Goal: Book appointment/travel/reservation

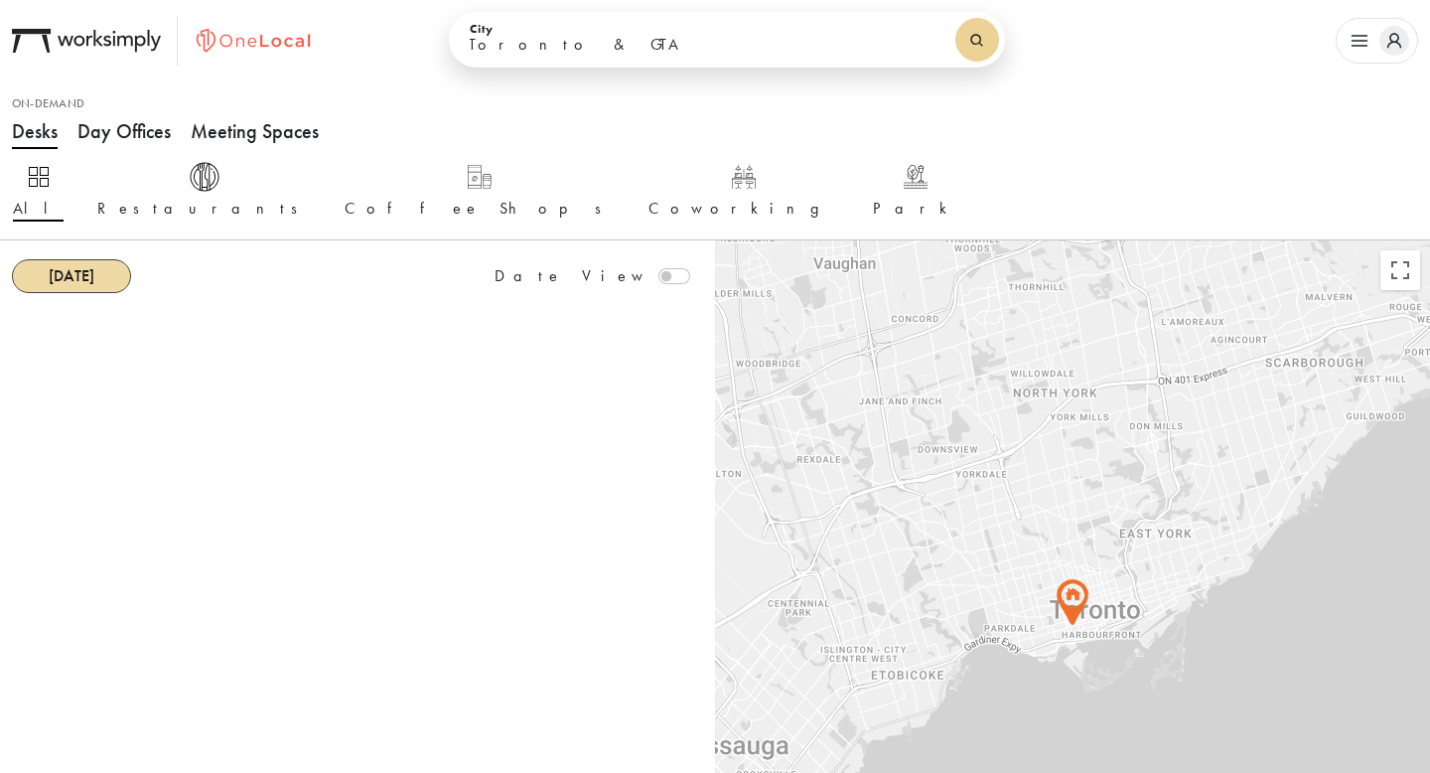
click at [75, 281] on strong "[DATE]" at bounding box center [72, 275] width 46 height 21
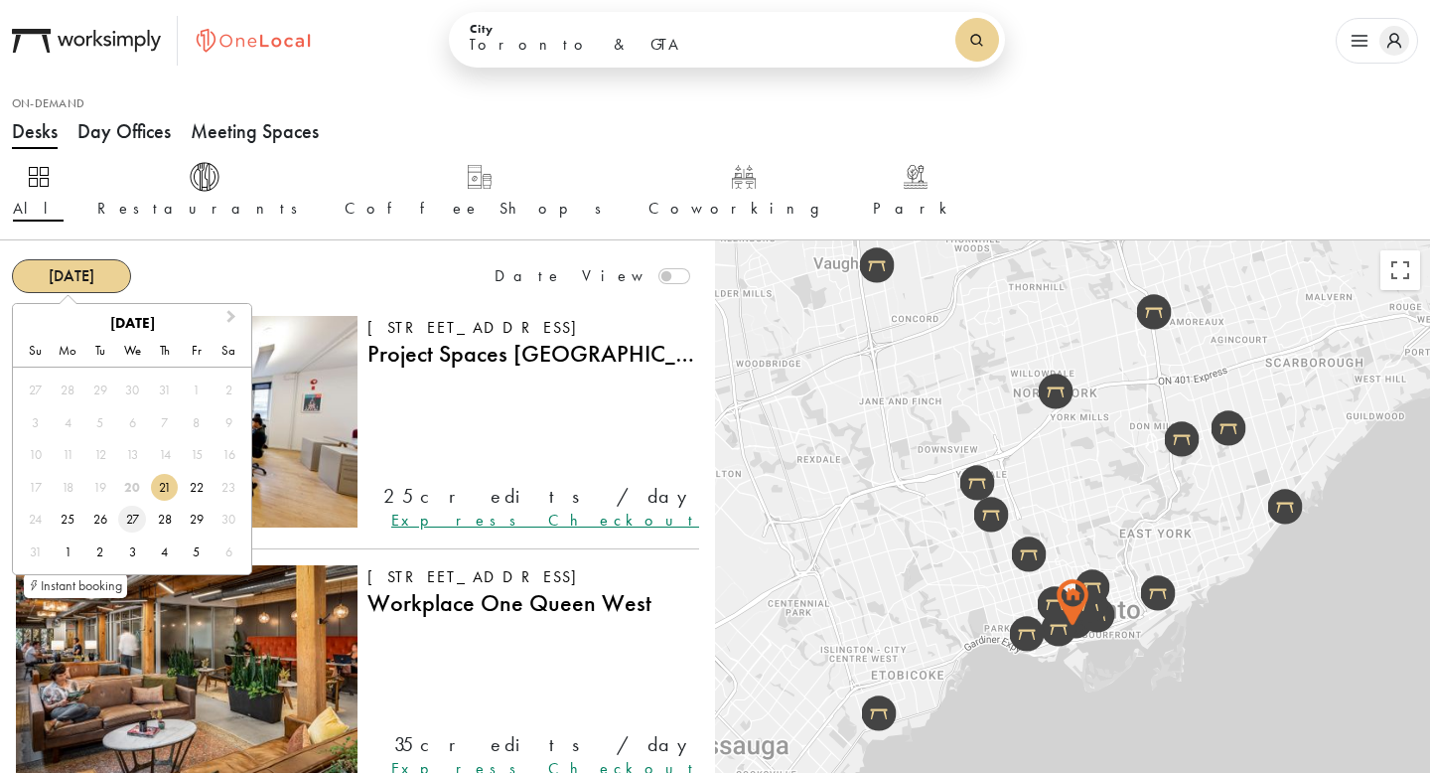
click at [130, 512] on div "27" at bounding box center [131, 519] width 27 height 27
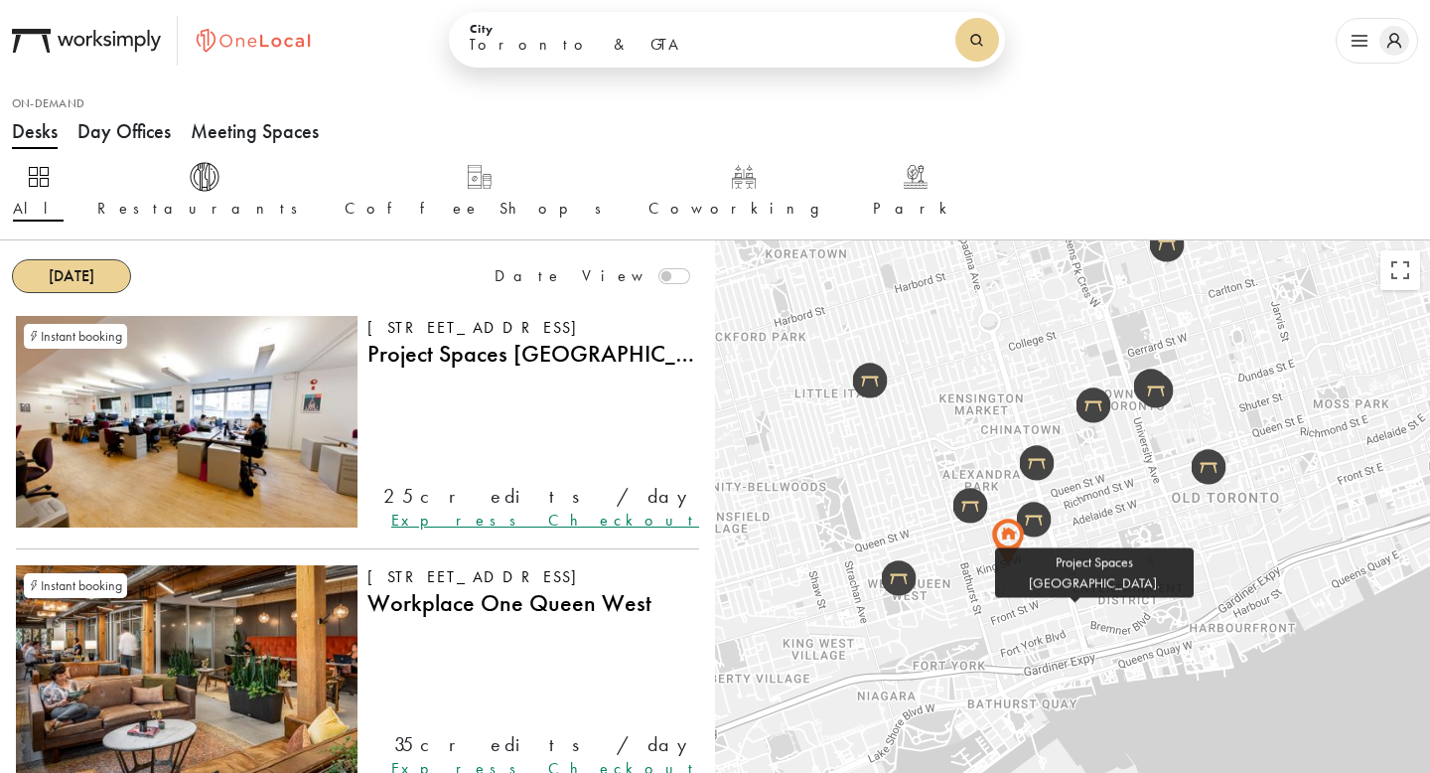
drag, startPoint x: 1092, startPoint y: 706, endPoint x: 1091, endPoint y: 548, distance: 157.9
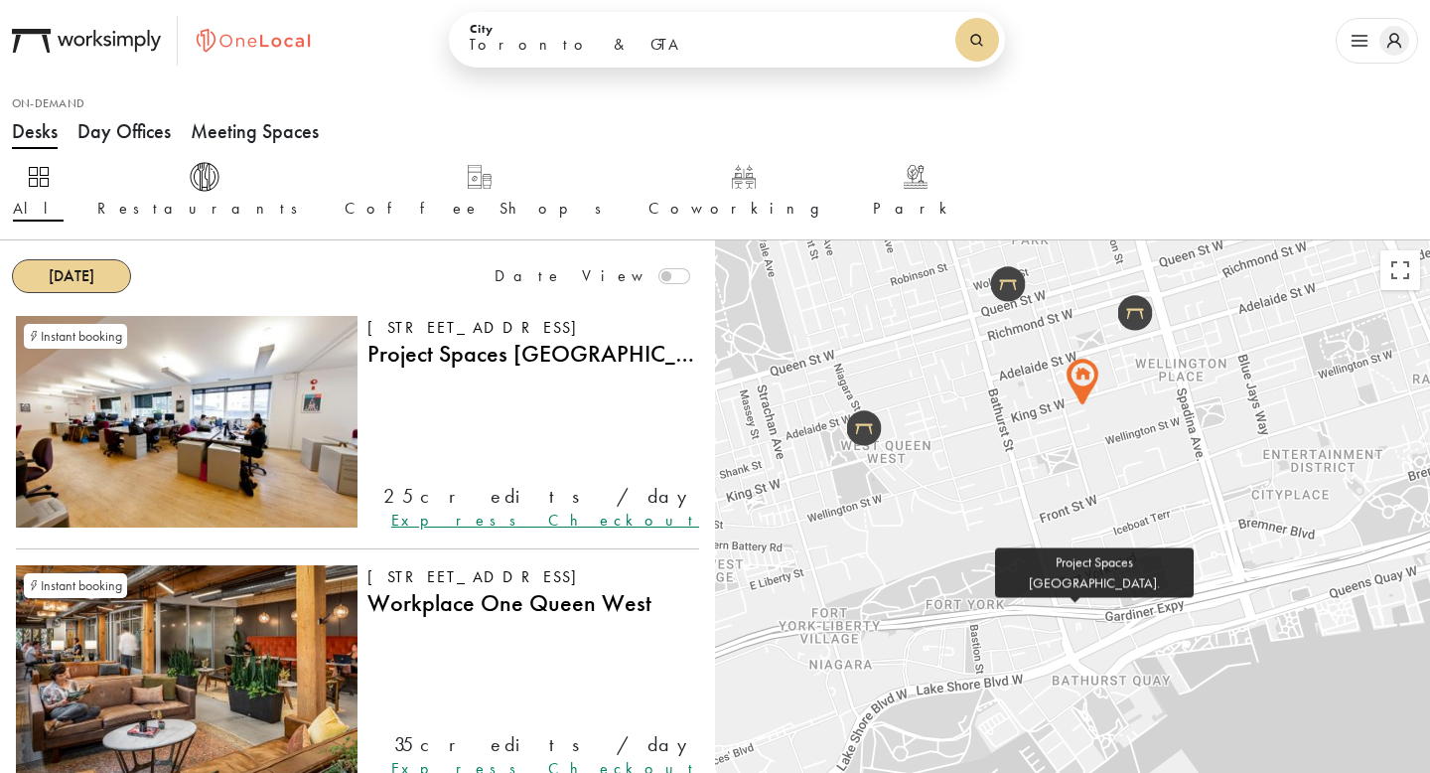
drag, startPoint x: 982, startPoint y: 609, endPoint x: 1141, endPoint y: 453, distance: 222.7
click at [1141, 453] on div at bounding box center [1072, 626] width 715 height 773
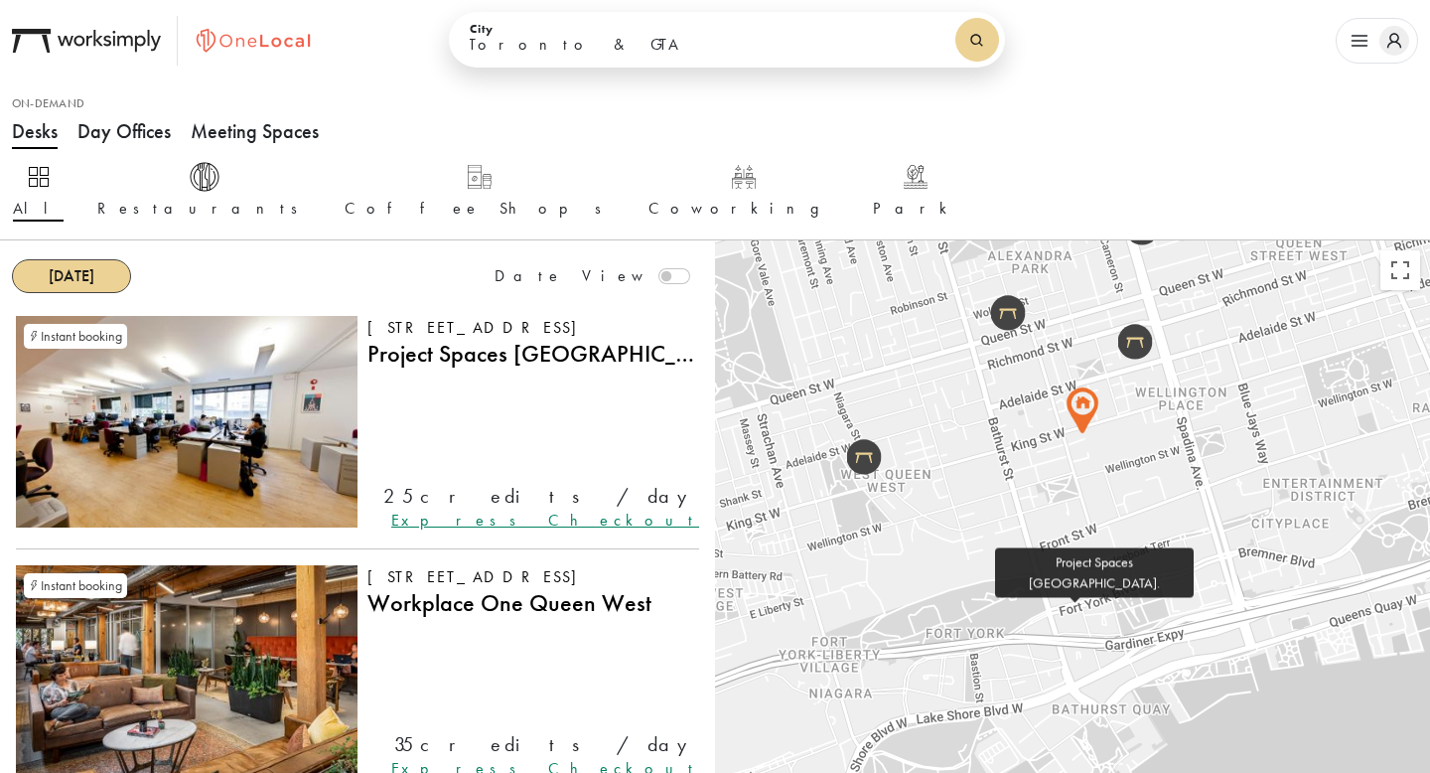
click at [1135, 340] on img at bounding box center [1135, 342] width 35 height 36
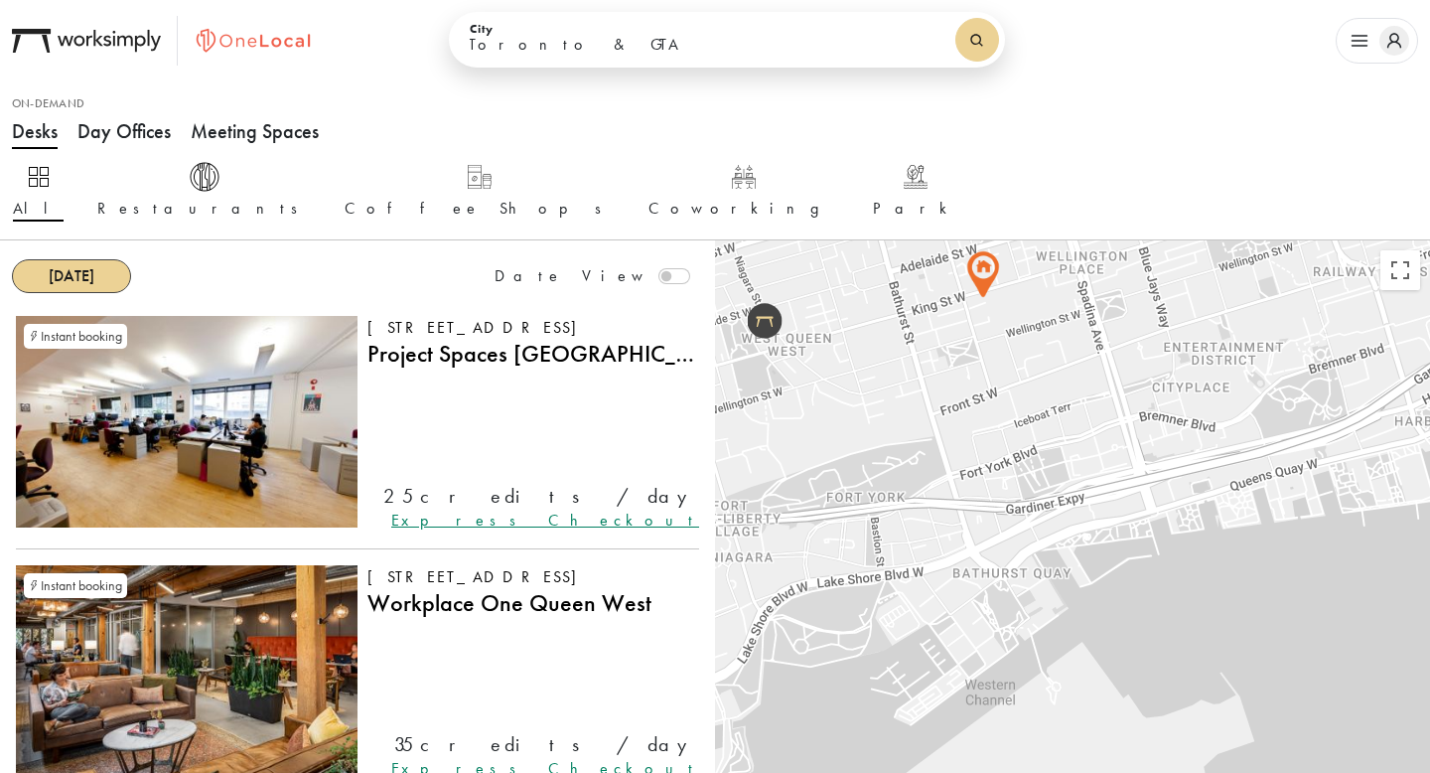
drag, startPoint x: 976, startPoint y: 373, endPoint x: 1131, endPoint y: 512, distance: 207.5
click at [1131, 512] on div at bounding box center [1072, 626] width 715 height 773
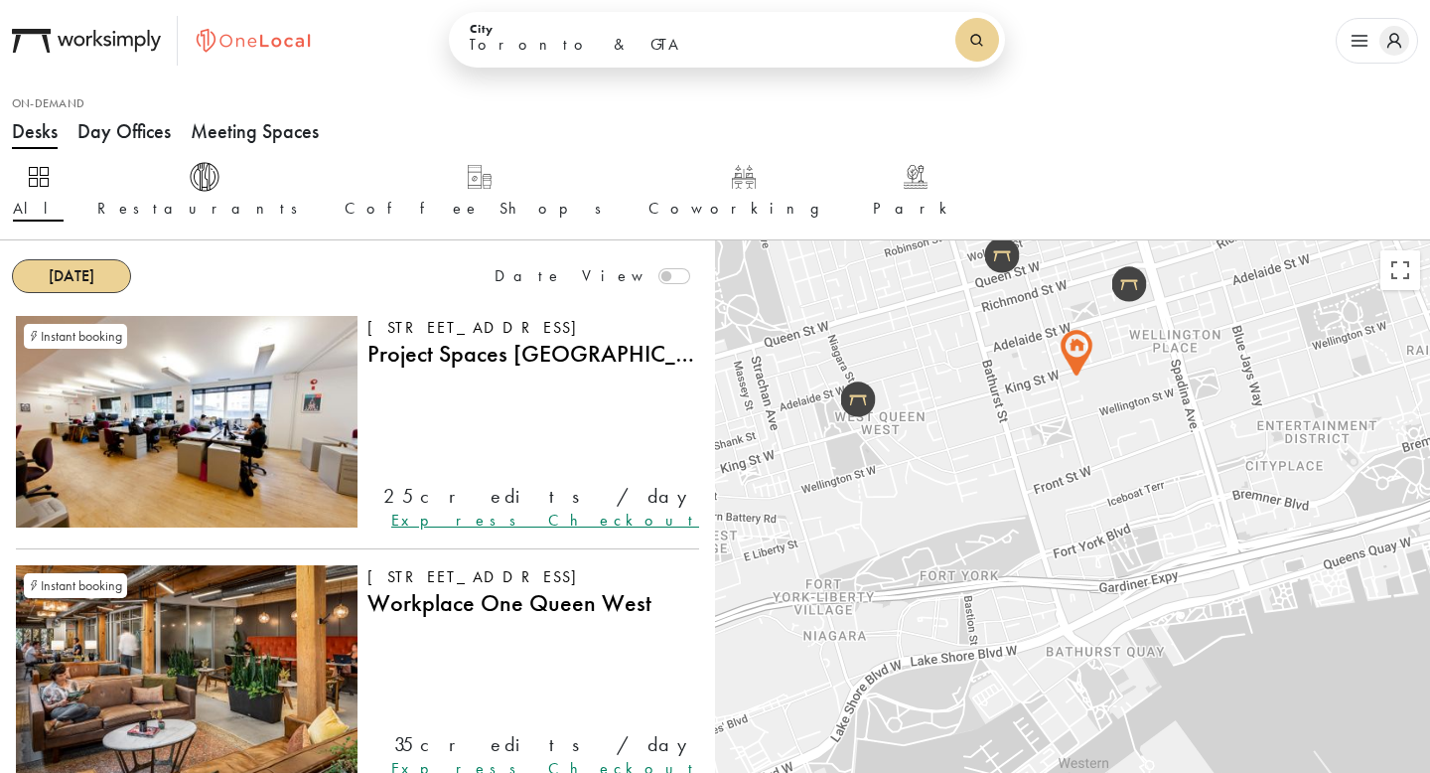
drag, startPoint x: 1131, startPoint y: 512, endPoint x: 1140, endPoint y: 576, distance: 65.2
click at [1140, 576] on div at bounding box center [1072, 626] width 715 height 773
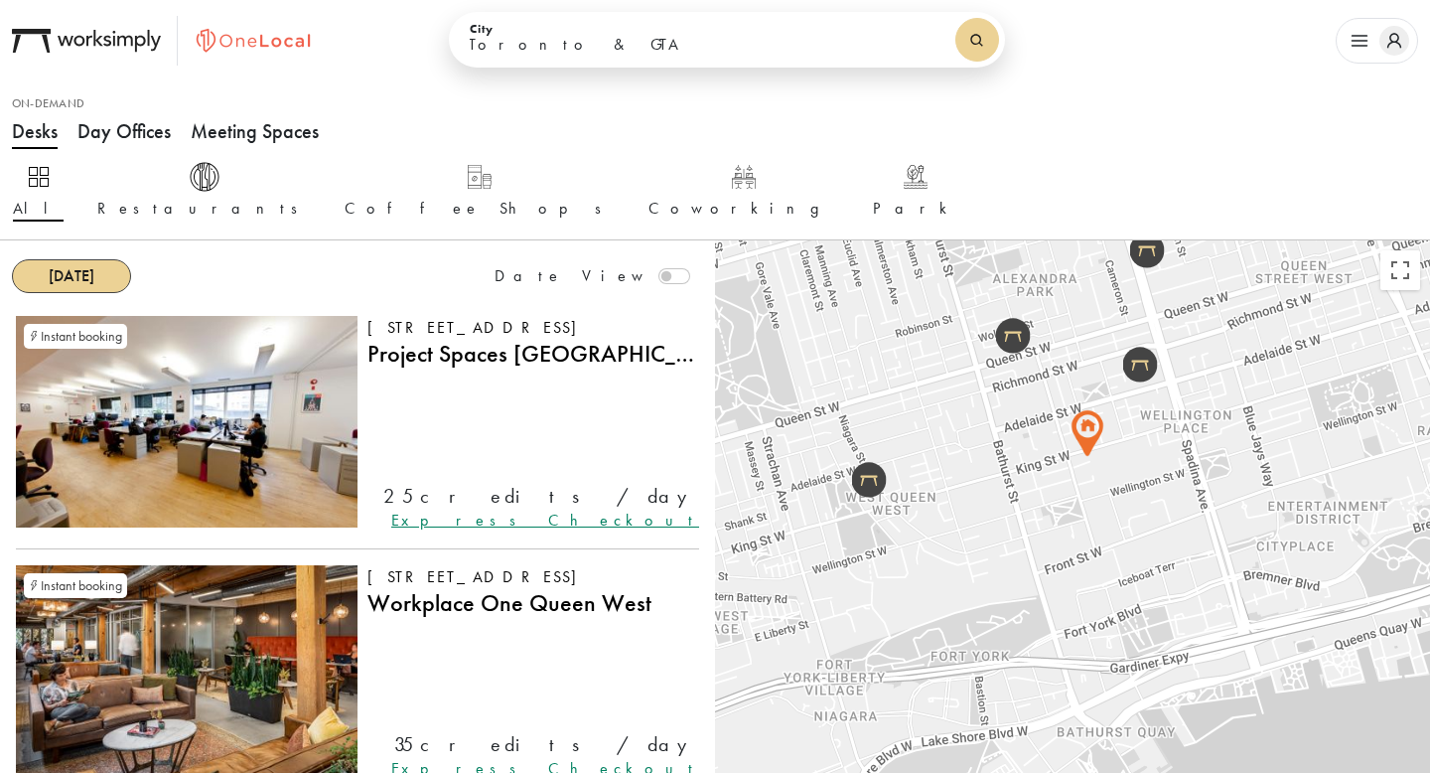
drag, startPoint x: 1218, startPoint y: 504, endPoint x: 1218, endPoint y: 529, distance: 25.8
click at [1218, 529] on div at bounding box center [1072, 626] width 715 height 773
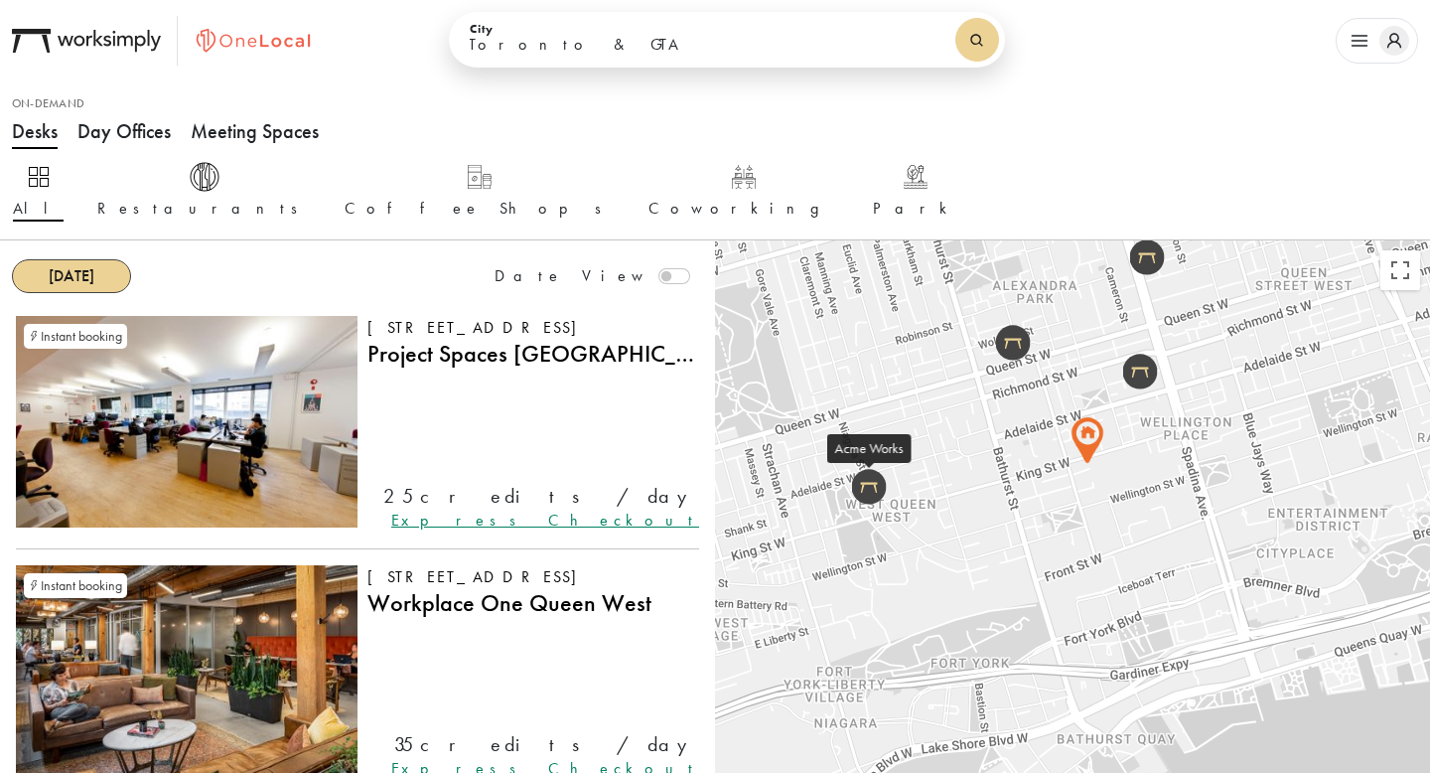
click at [868, 490] on img at bounding box center [869, 487] width 35 height 36
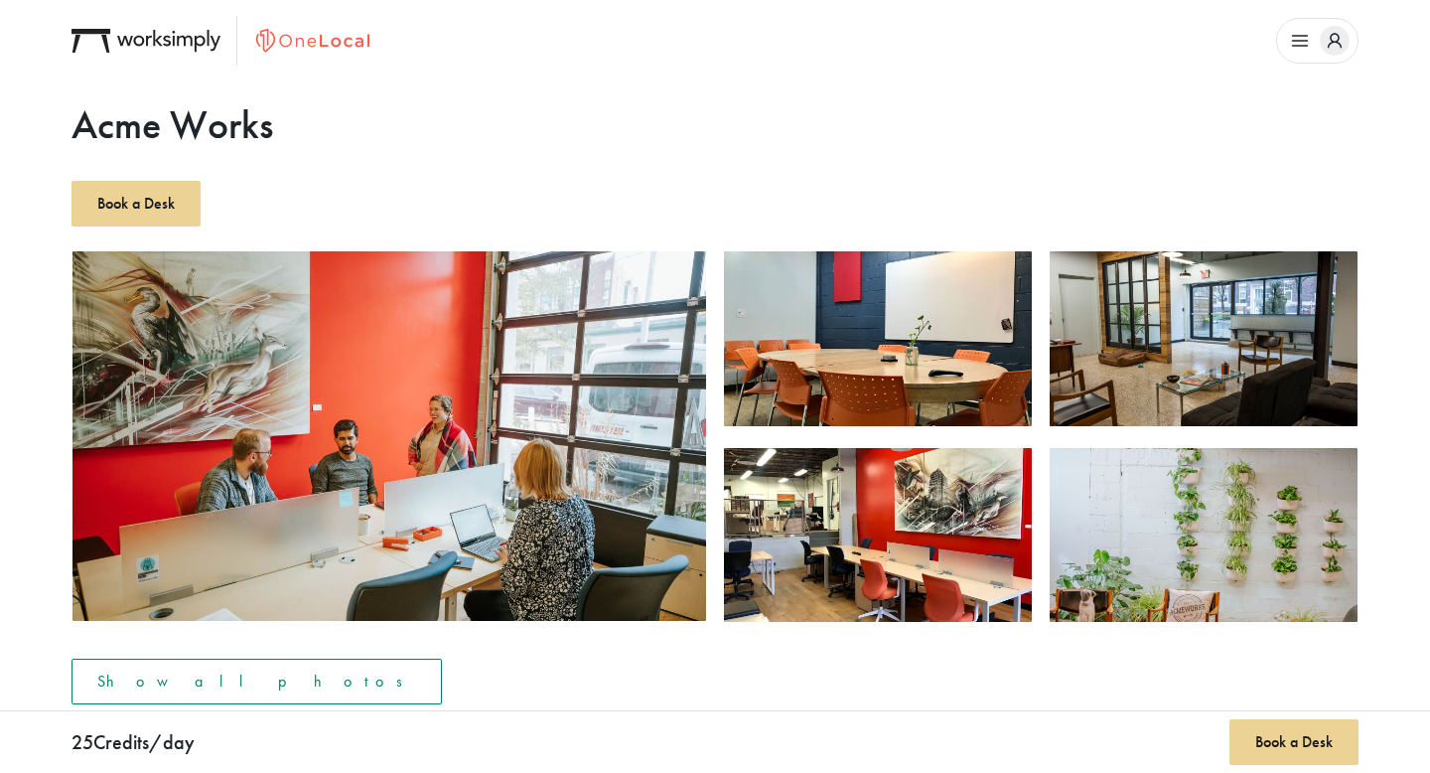
click at [626, 449] on img "button" at bounding box center [390, 435] width 634 height 369
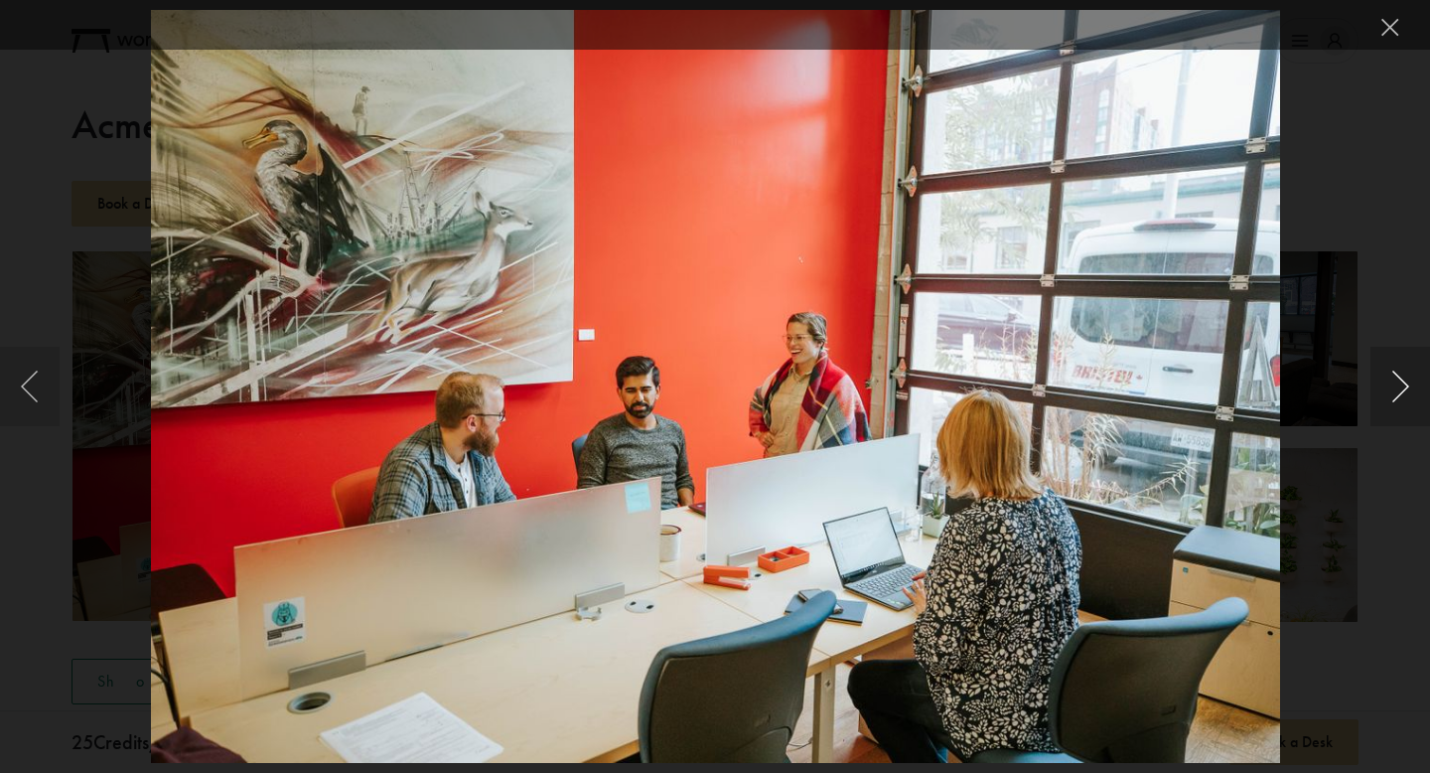
click at [1401, 389] on button "Next image" at bounding box center [1401, 386] width 60 height 79
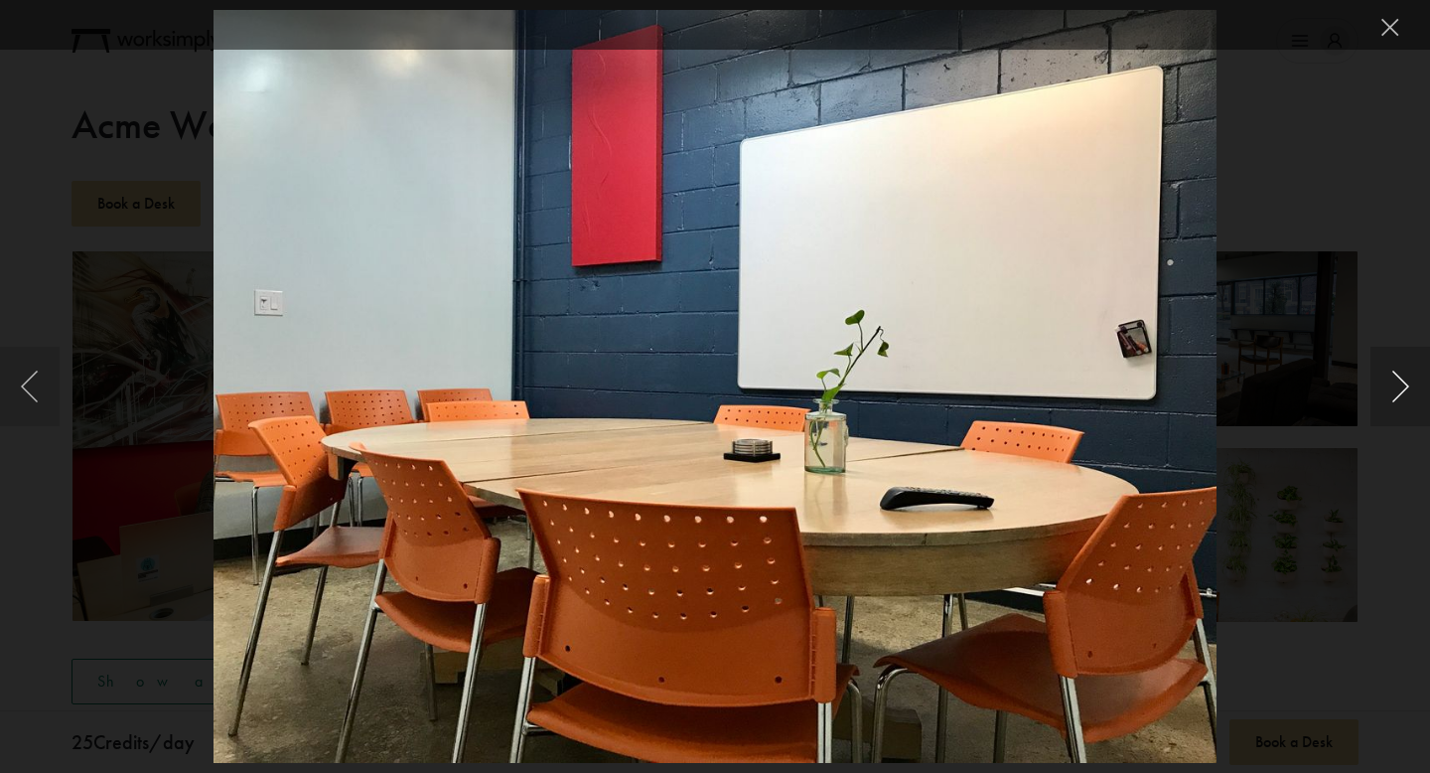
click at [1401, 389] on button "Next image" at bounding box center [1401, 386] width 60 height 79
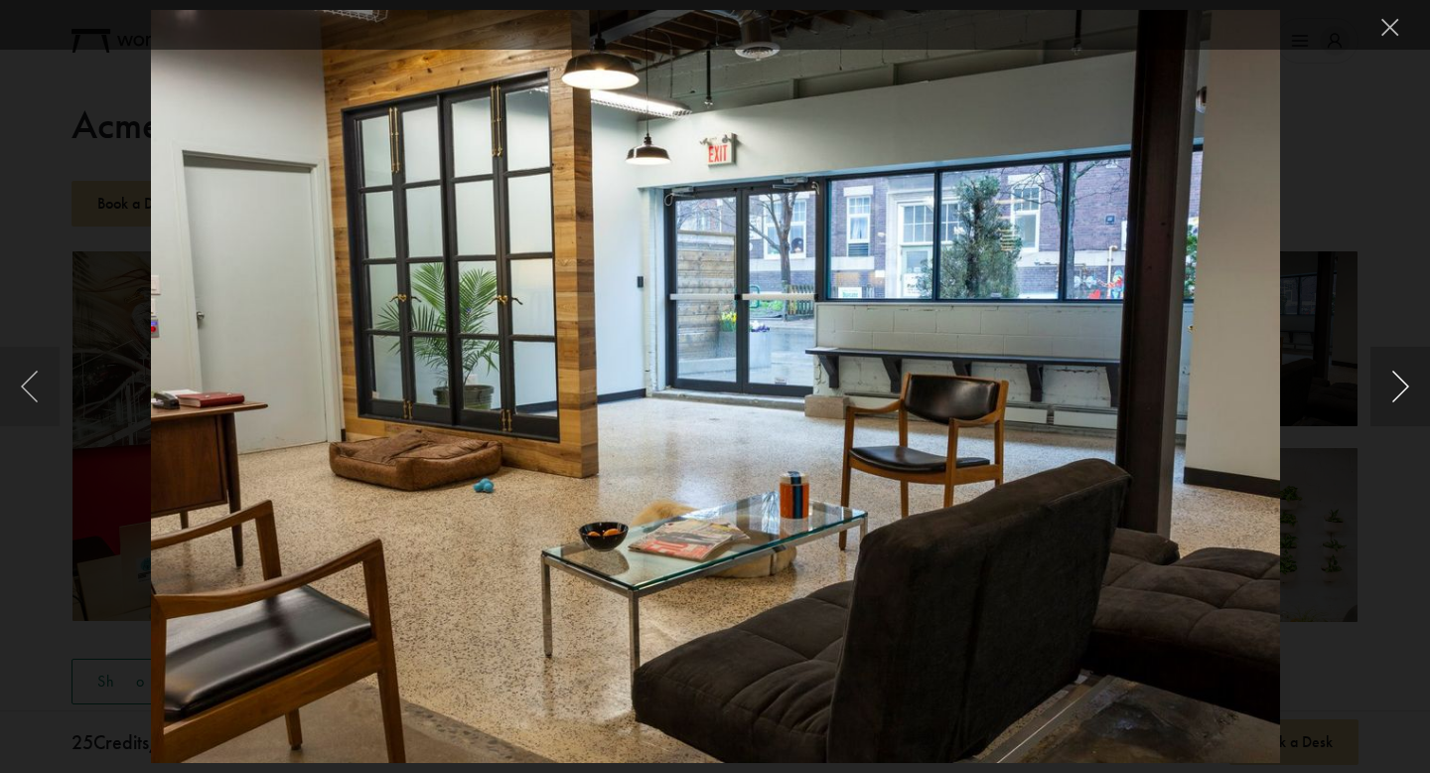
click at [1401, 389] on button "Next image" at bounding box center [1401, 386] width 60 height 79
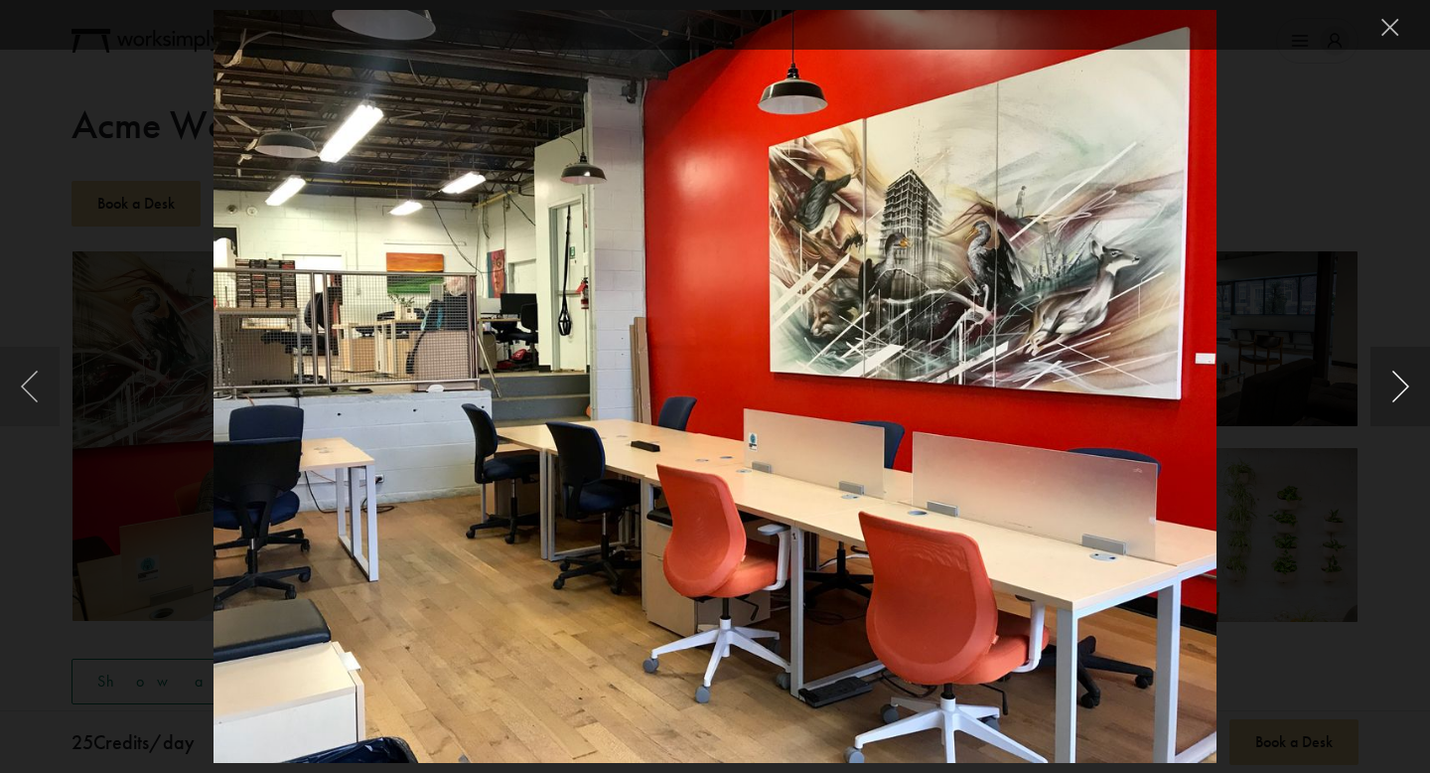
click at [1401, 389] on button "Next image" at bounding box center [1401, 386] width 60 height 79
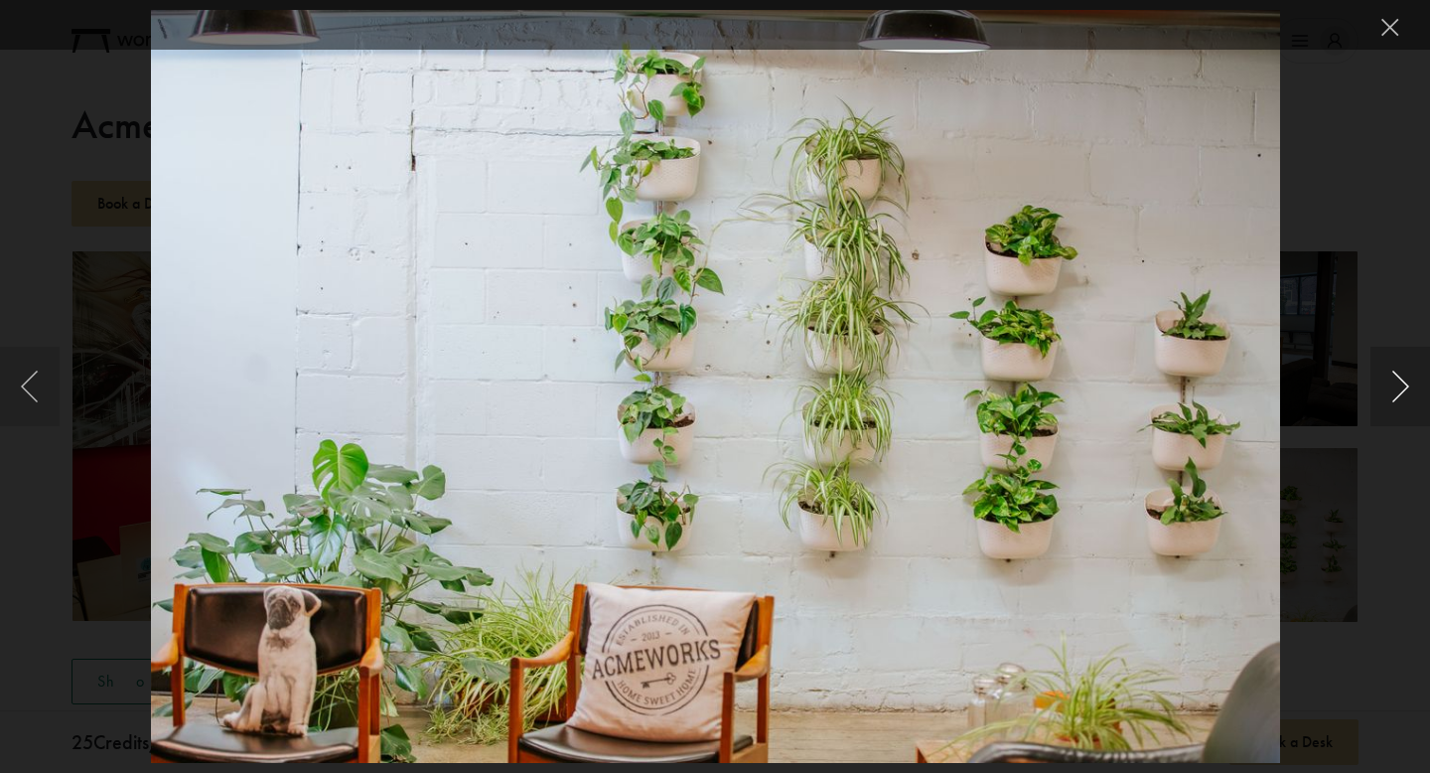
click at [1401, 389] on button "Next image" at bounding box center [1401, 386] width 60 height 79
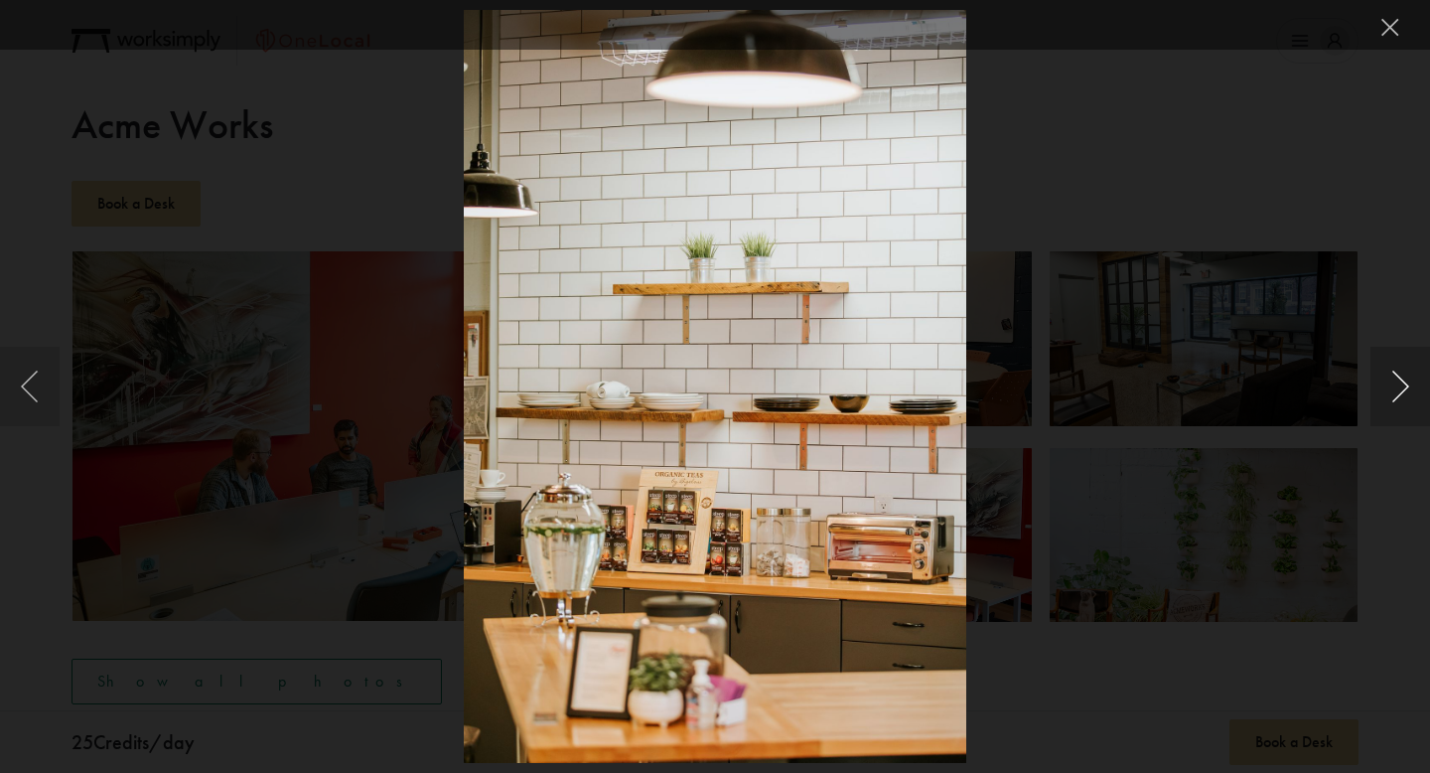
click at [1401, 389] on button "Next image" at bounding box center [1401, 386] width 60 height 79
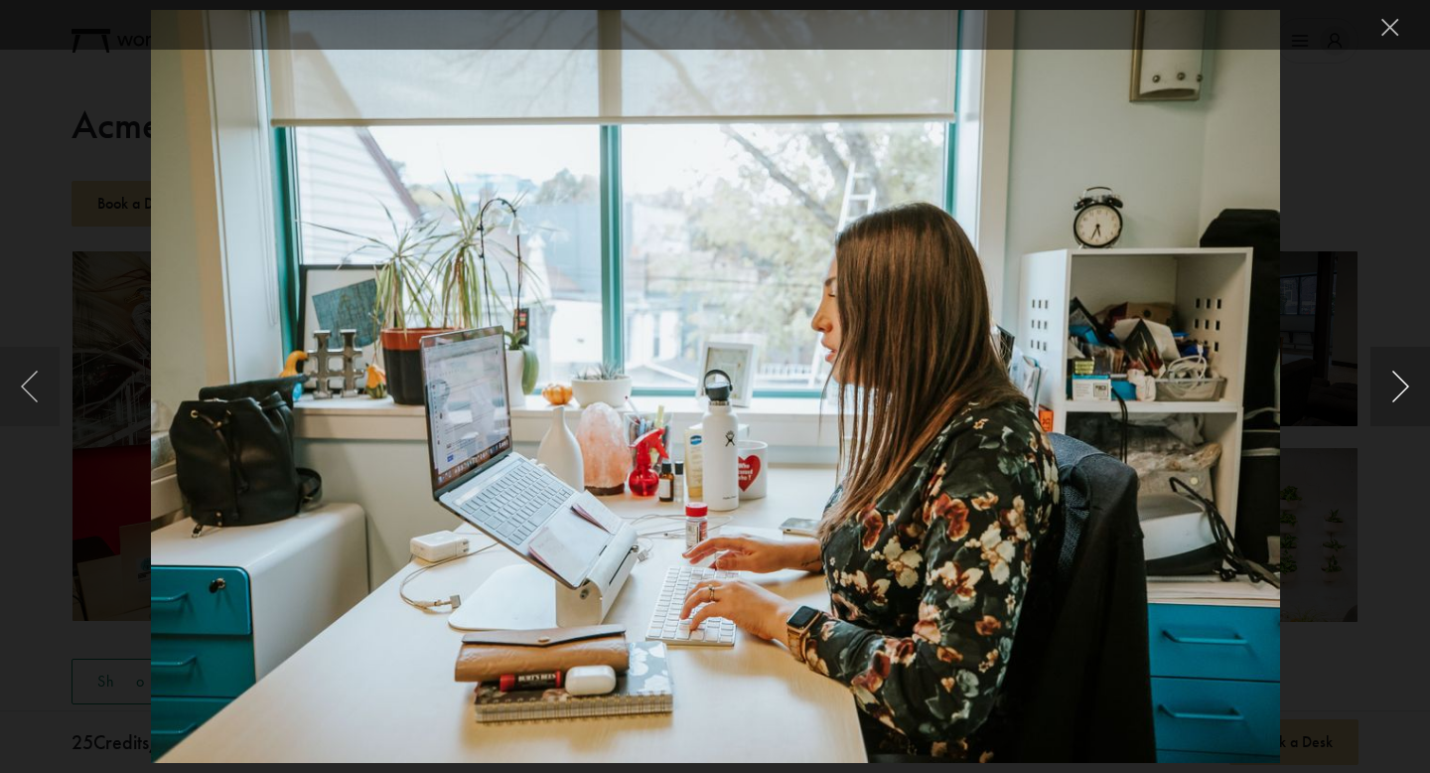
click at [1401, 389] on button "Next image" at bounding box center [1401, 386] width 60 height 79
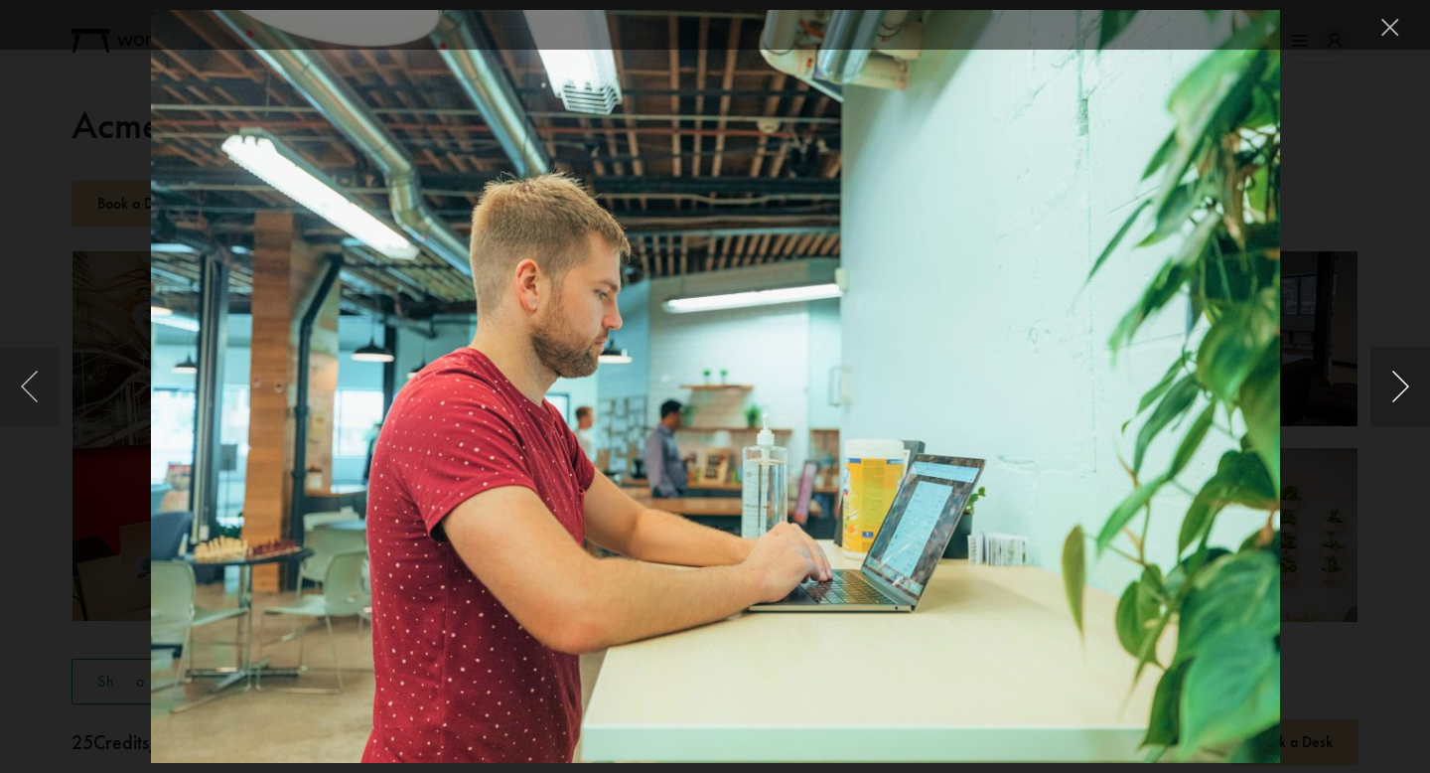
click at [1401, 389] on button "Next image" at bounding box center [1401, 386] width 60 height 79
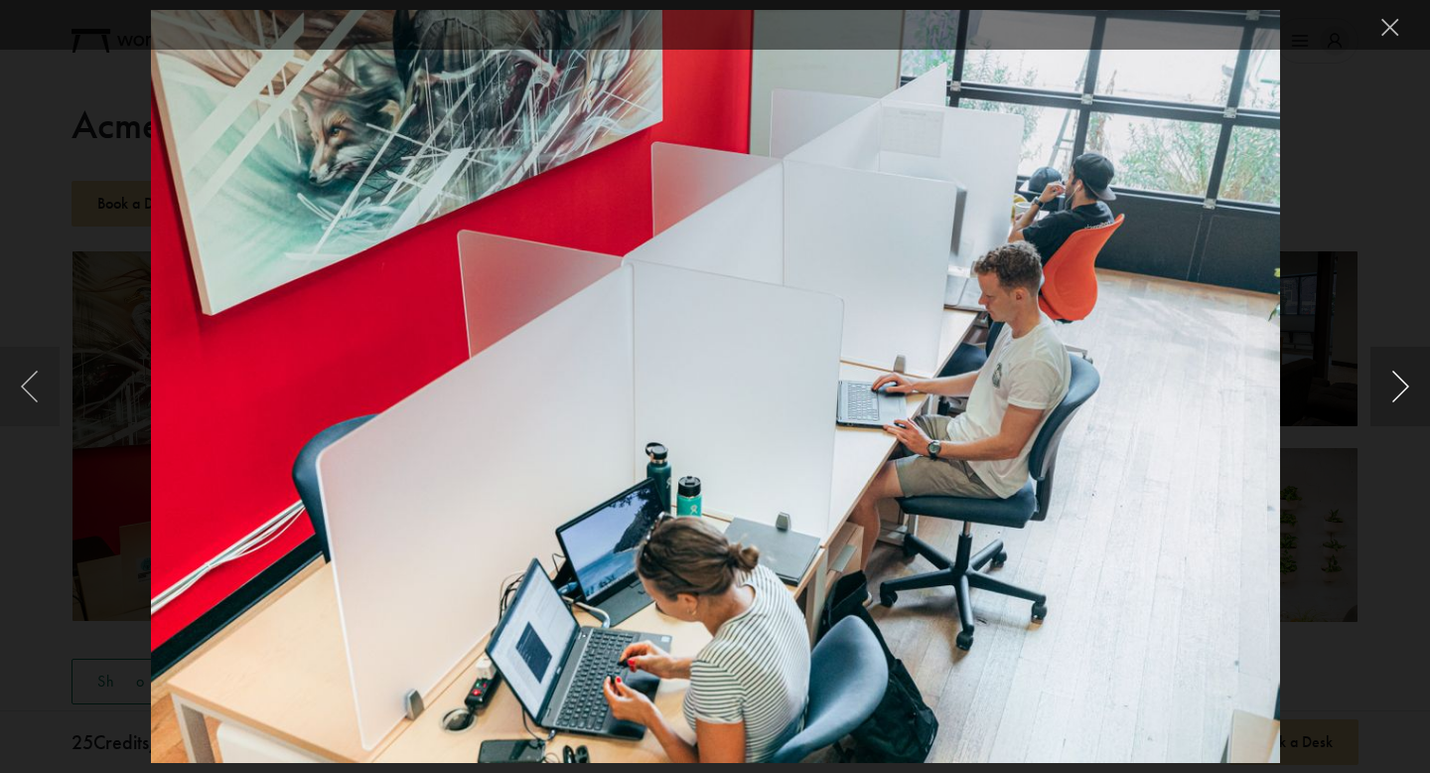
click at [1401, 389] on button "Next image" at bounding box center [1401, 386] width 60 height 79
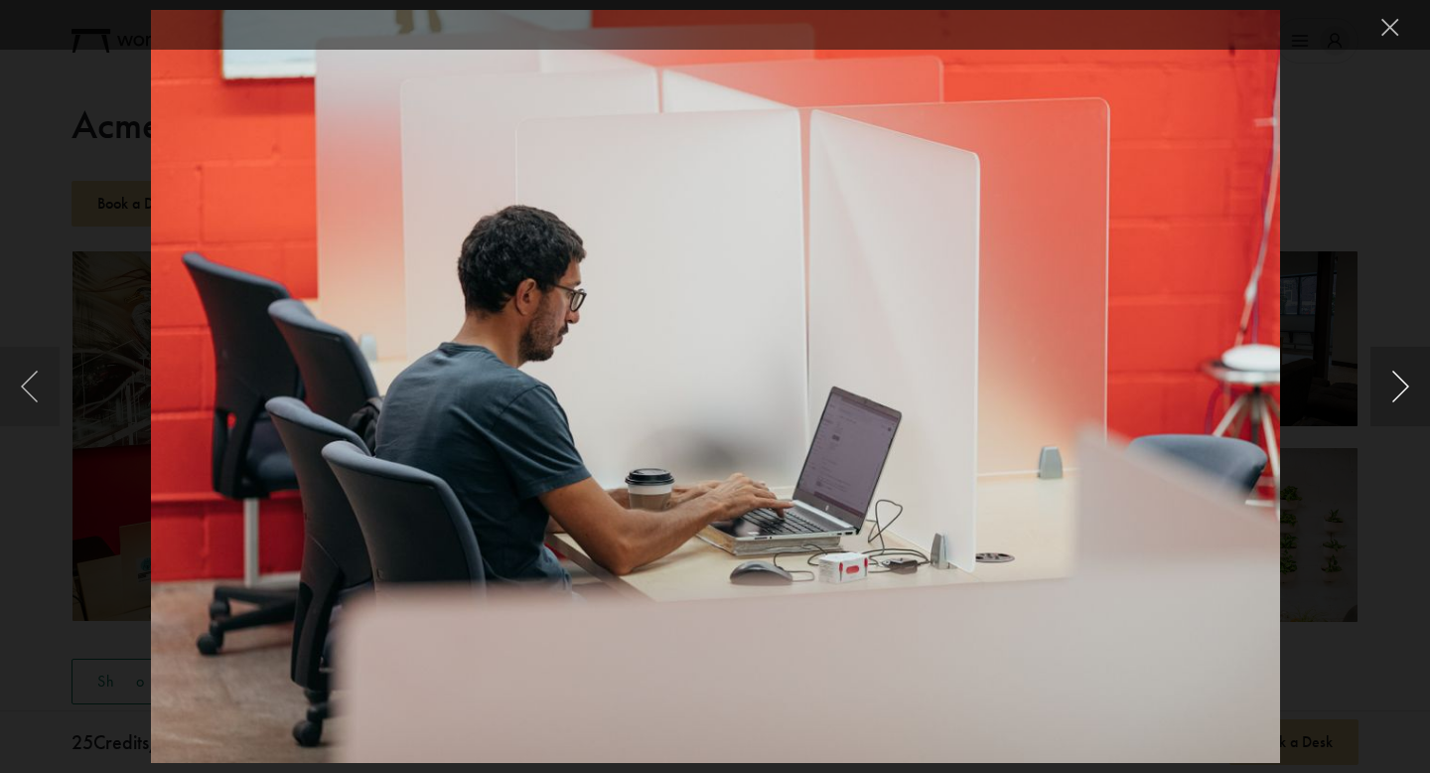
click at [1401, 389] on button "Next image" at bounding box center [1401, 386] width 60 height 79
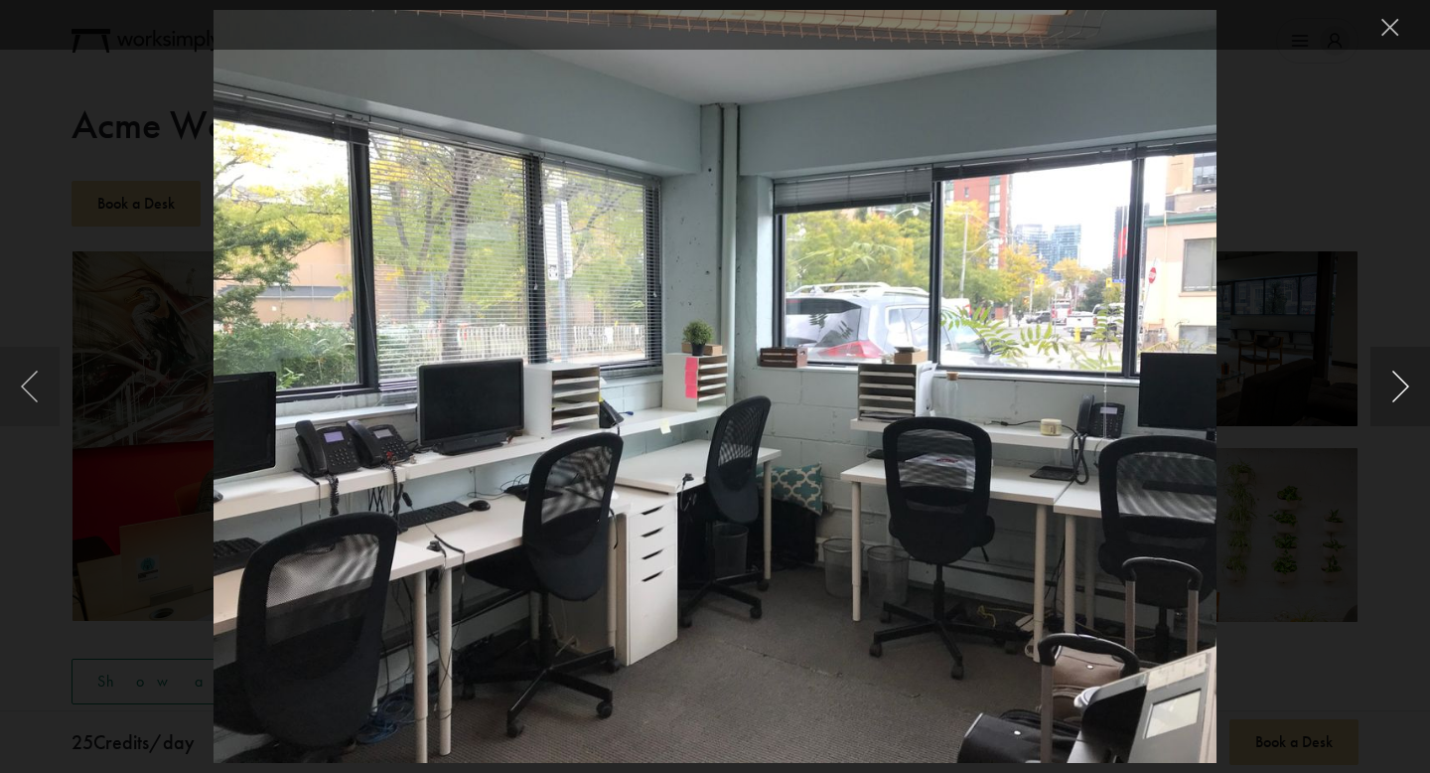
click at [1401, 389] on button "Next image" at bounding box center [1401, 386] width 60 height 79
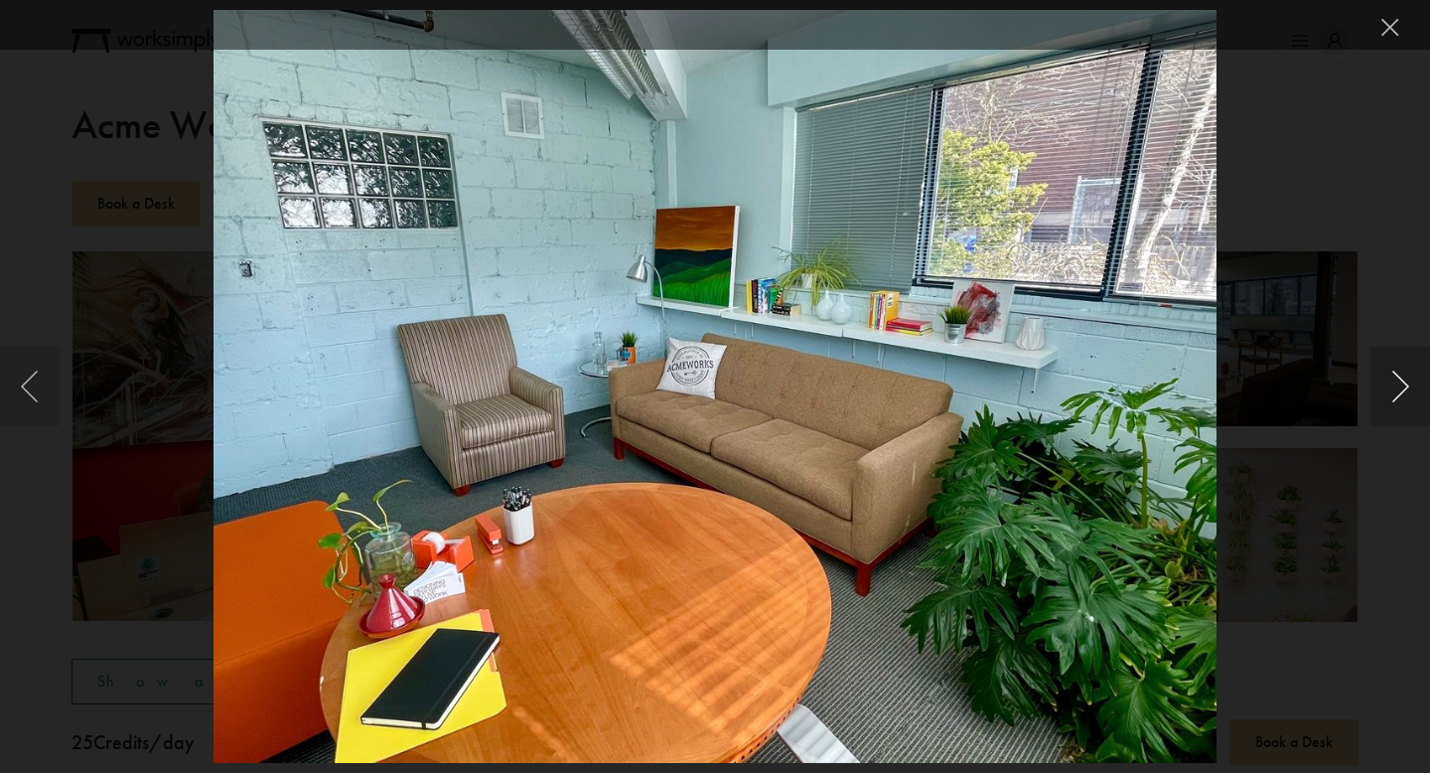
click at [1401, 389] on button "Next image" at bounding box center [1401, 386] width 60 height 79
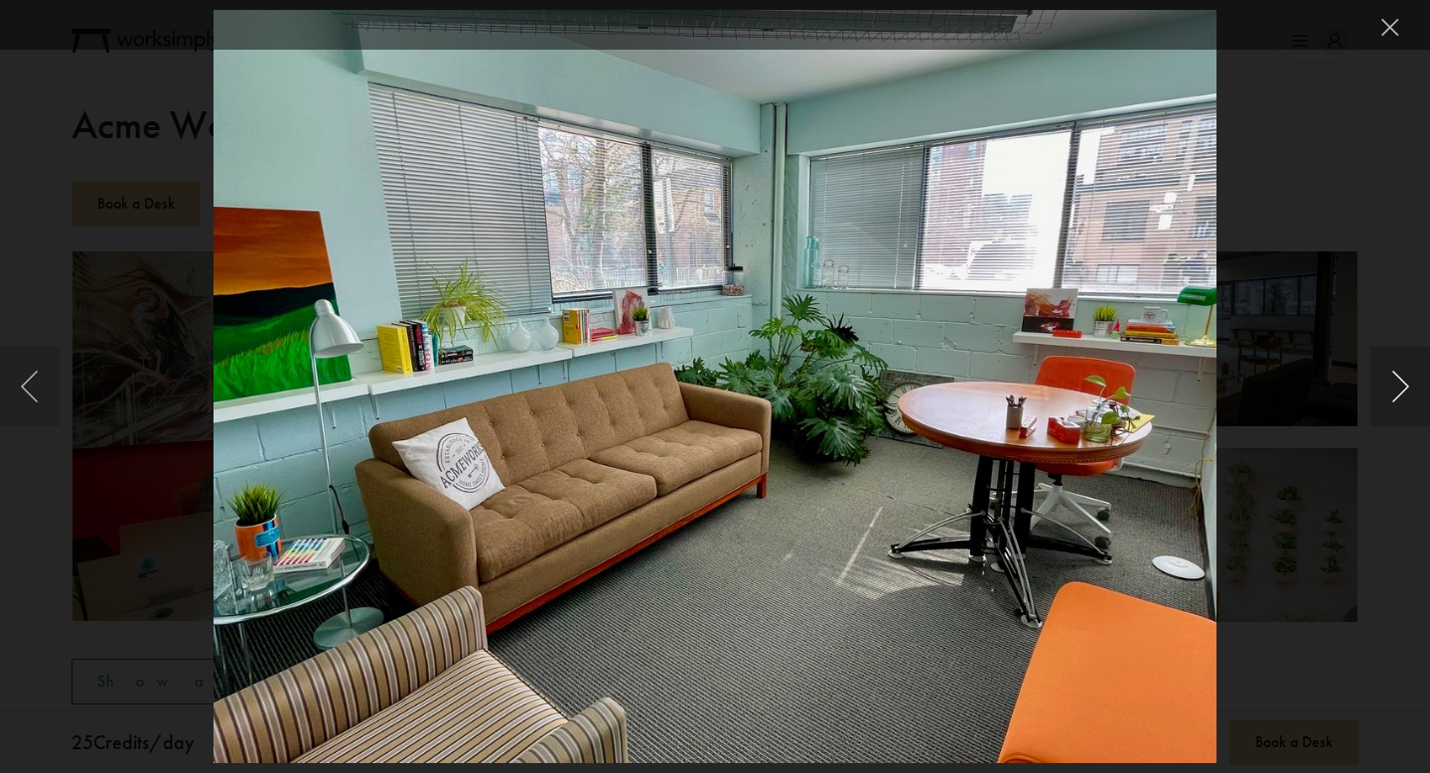
click at [1401, 389] on button "Next image" at bounding box center [1401, 386] width 60 height 79
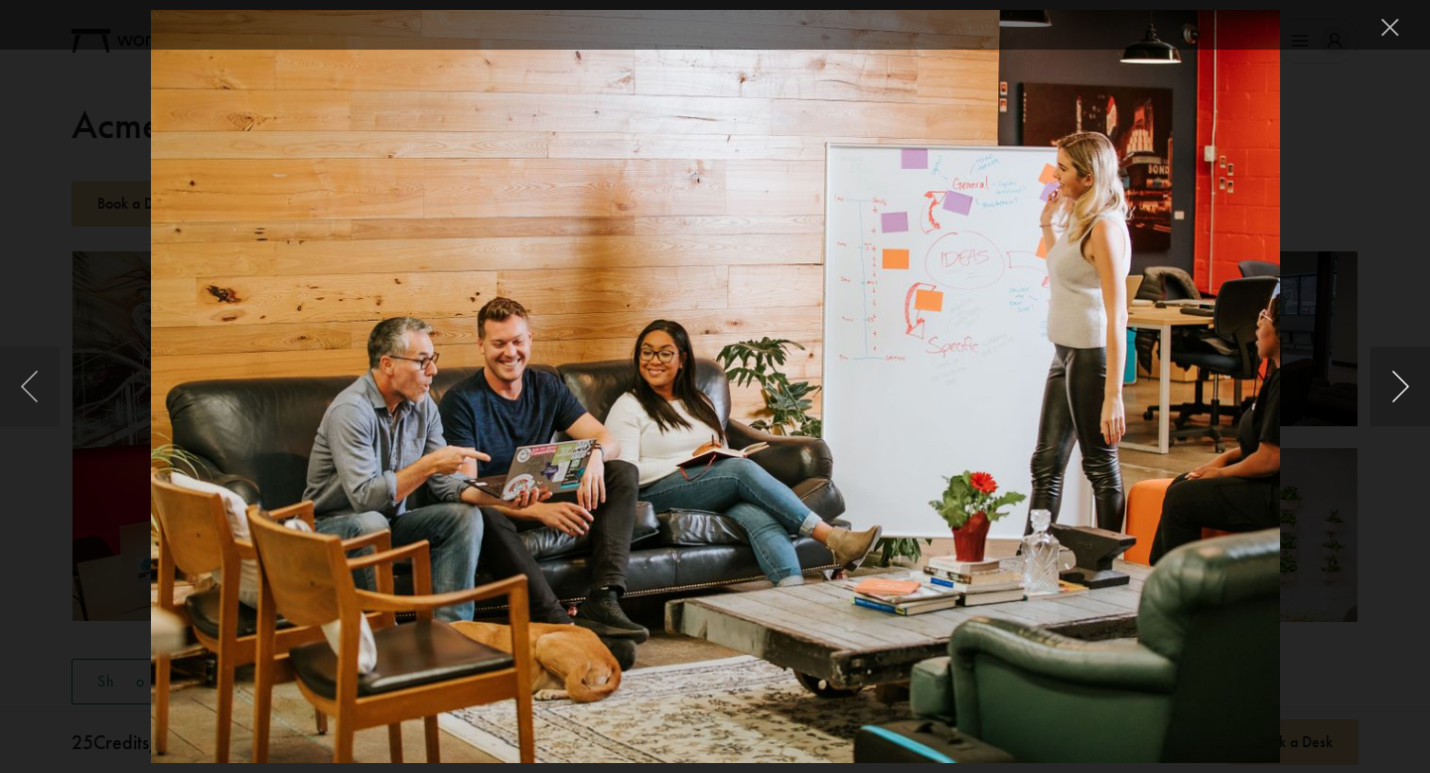
click at [1401, 389] on button "Next image" at bounding box center [1401, 386] width 60 height 79
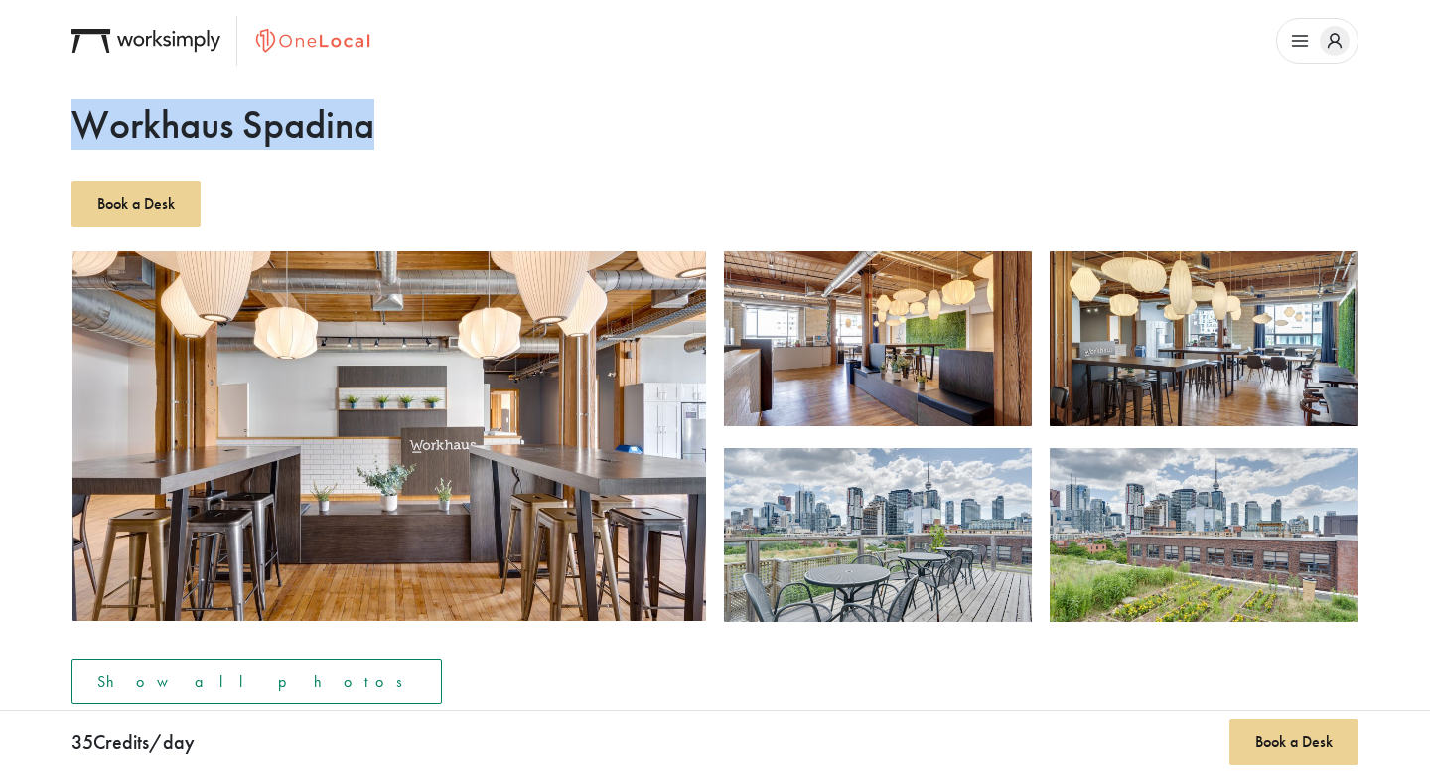
drag, startPoint x: 390, startPoint y: 139, endPoint x: 82, endPoint y: 124, distance: 308.3
click at [82, 124] on h1 "Workhaus Spadina" at bounding box center [715, 125] width 1287 height 48
copy h1 "Workhaus Spadina"
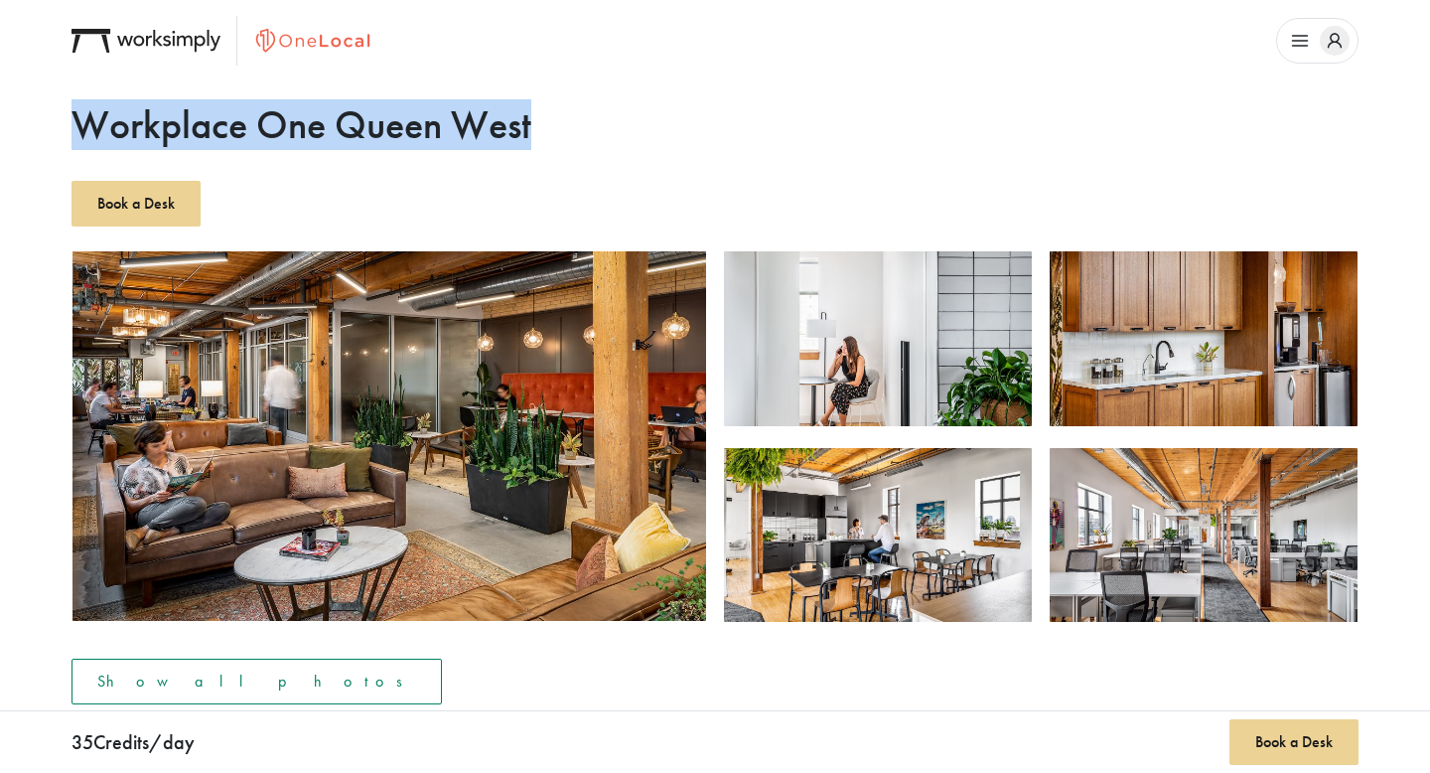
drag, startPoint x: 540, startPoint y: 119, endPoint x: 71, endPoint y: 123, distance: 469.8
click at [72, 123] on h1 "Workplace One Queen West" at bounding box center [715, 125] width 1287 height 48
copy h1 "Workplace One Queen West"
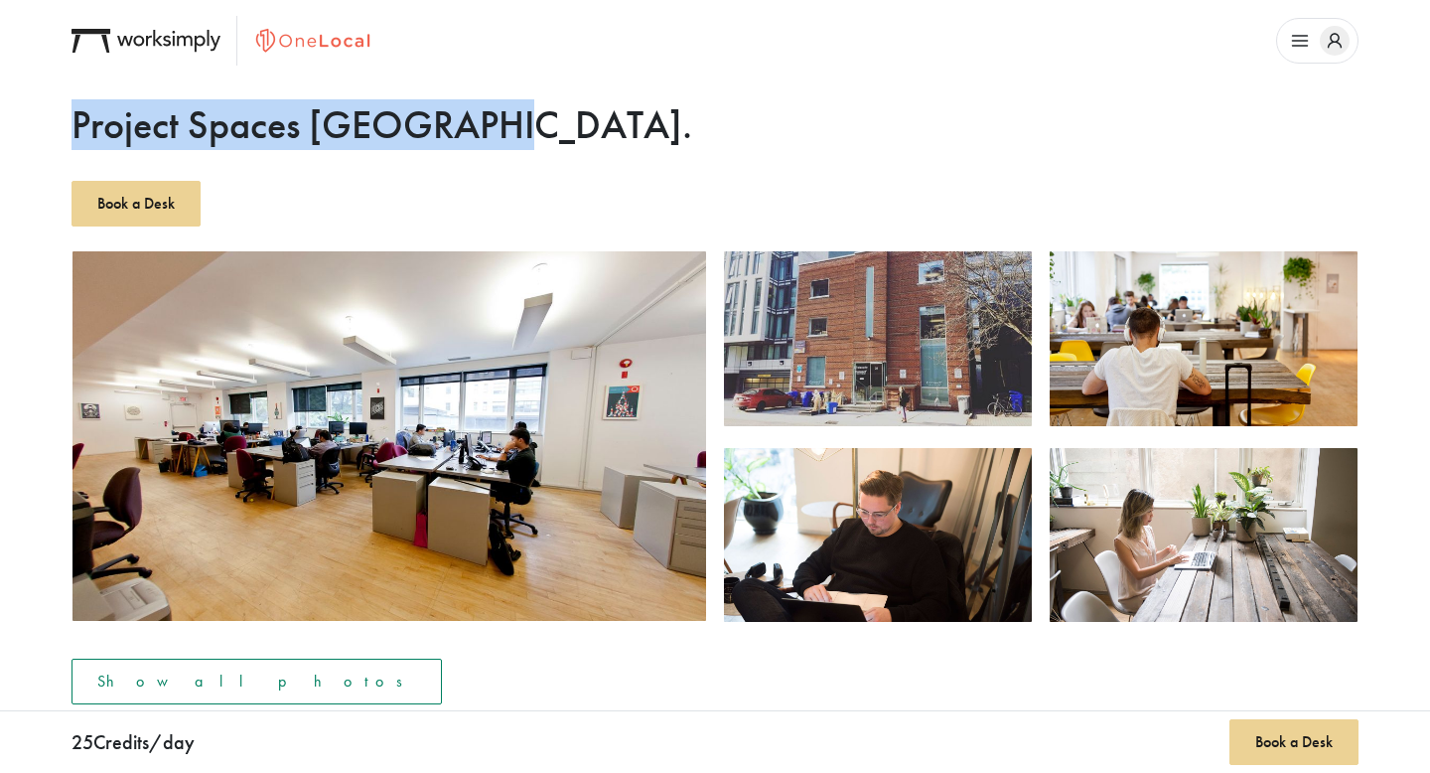
drag, startPoint x: 507, startPoint y: 136, endPoint x: 73, endPoint y: 127, distance: 434.1
click at [73, 127] on h1 "Project Spaces [GEOGRAPHIC_DATA]." at bounding box center [715, 125] width 1287 height 48
copy h1 "Project Spaces [GEOGRAPHIC_DATA]."
